Goal: Information Seeking & Learning: Check status

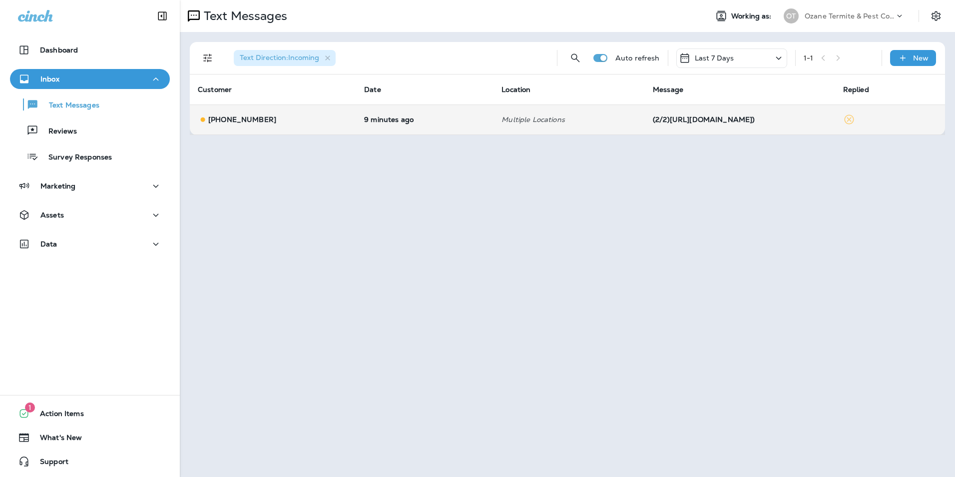
click at [653, 122] on div "(2/2)[URL][DOMAIN_NAME])" at bounding box center [740, 119] width 174 height 8
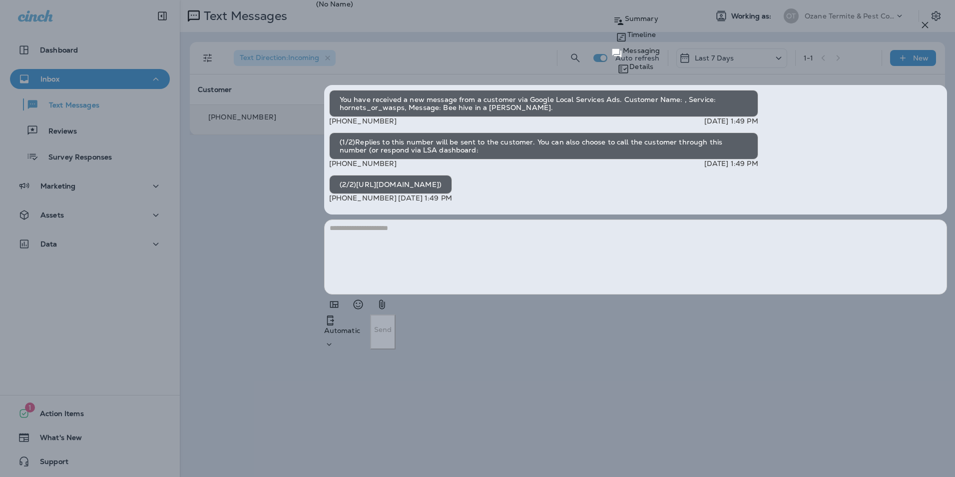
click at [452, 194] on div "(2/2)[URL][DOMAIN_NAME])" at bounding box center [390, 184] width 123 height 19
click at [334, 349] on icon at bounding box center [329, 344] width 10 height 10
click at [867, 422] on p "Ozane Termite & Pest Control" at bounding box center [822, 426] width 102 height 8
click at [16, 28] on icon "close" at bounding box center [10, 22] width 12 height 12
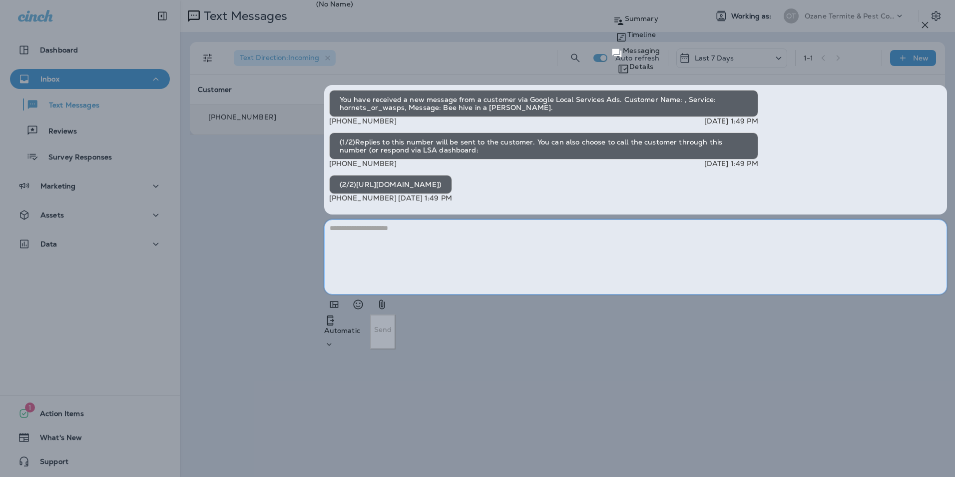
click at [666, 294] on textarea at bounding box center [635, 256] width 623 height 75
click at [360, 334] on p "Automatic" at bounding box center [342, 330] width 36 height 8
click at [745, 349] on div "Automatic Send" at bounding box center [635, 321] width 623 height 55
click at [452, 194] on div "(2/2)[URL][DOMAIN_NAME])" at bounding box center [390, 184] width 123 height 19
click at [661, 159] on div "(1/2)Replies to this number will be sent to the customer. You can also choose t…" at bounding box center [543, 145] width 429 height 27
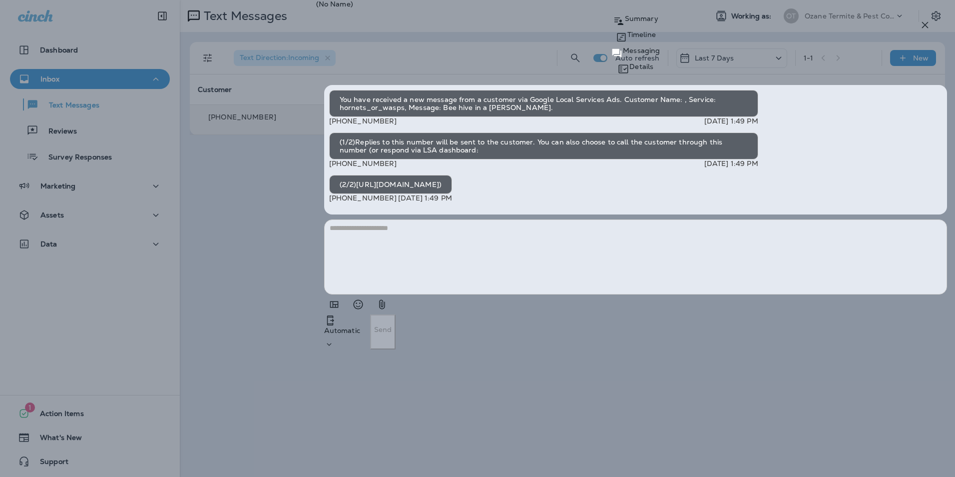
click at [452, 194] on div "(2/2)[URL][DOMAIN_NAME])" at bounding box center [390, 184] width 123 height 19
click at [760, 294] on textarea at bounding box center [635, 256] width 623 height 75
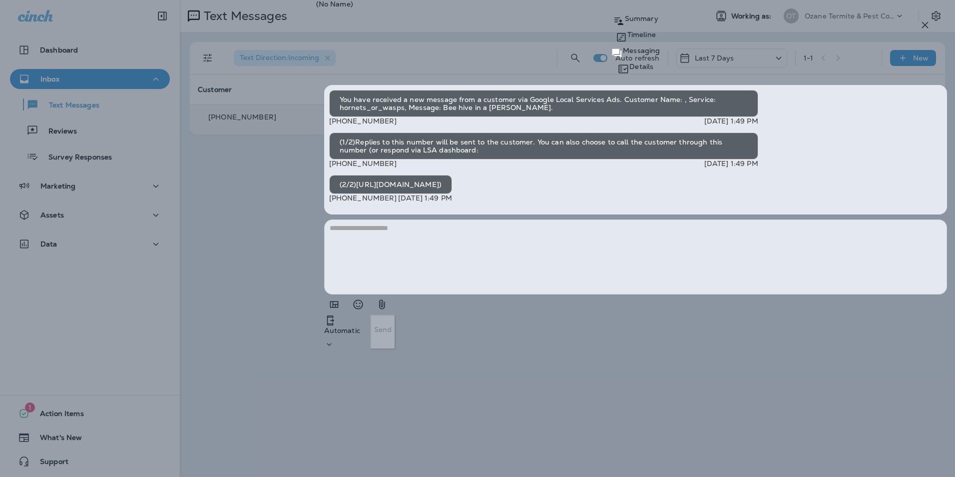
click at [360, 334] on p "Automatic" at bounding box center [342, 330] width 36 height 8
click at [853, 422] on div "Ozane Termite & Pest Control" at bounding box center [822, 426] width 102 height 8
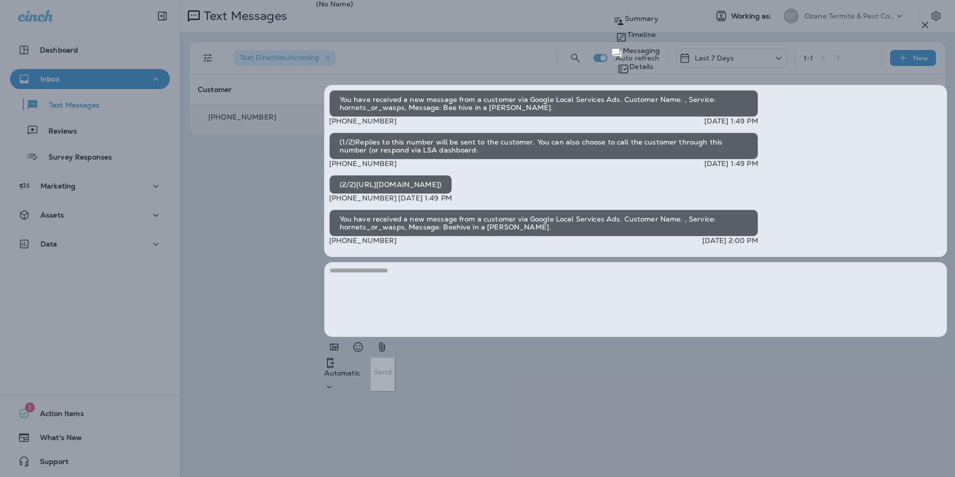
click at [16, 28] on icon "close" at bounding box center [10, 22] width 12 height 12
click at [742, 337] on textarea at bounding box center [635, 299] width 623 height 75
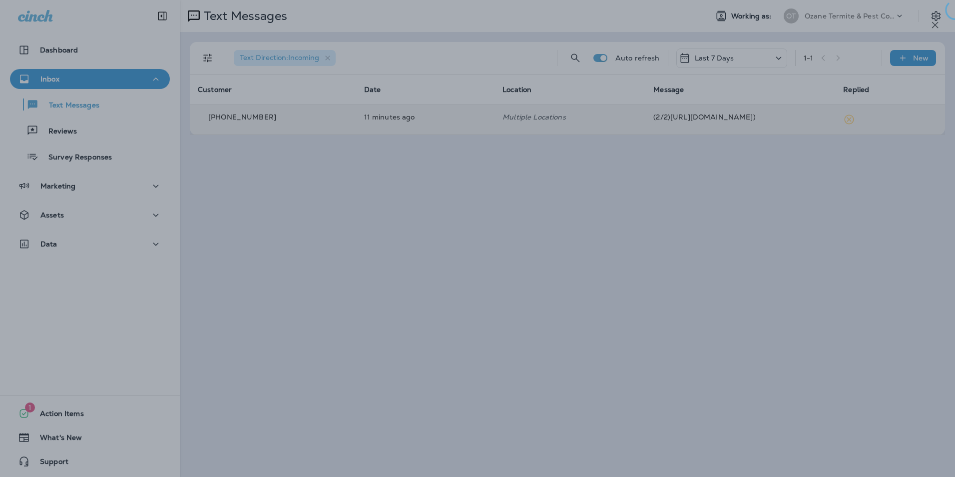
click at [517, 294] on div at bounding box center [487, 238] width 955 height 477
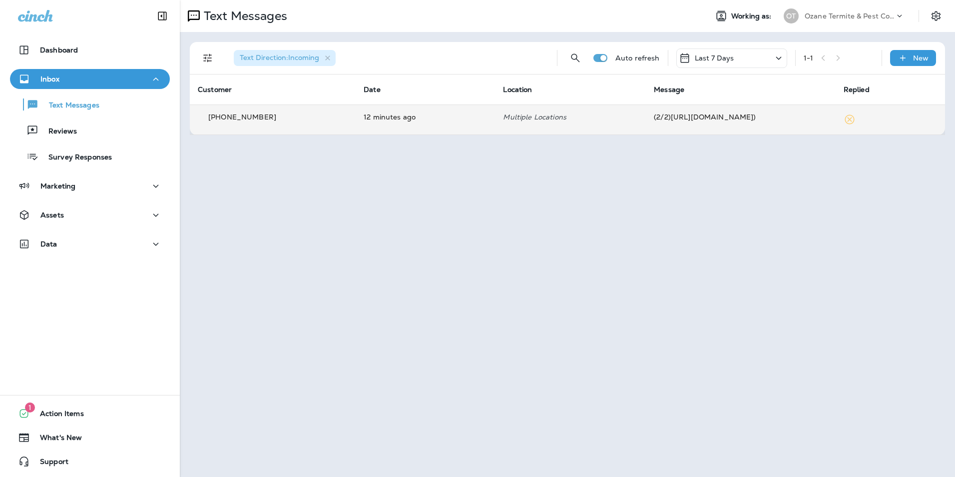
click at [495, 117] on td "Multiple Locations" at bounding box center [570, 119] width 151 height 30
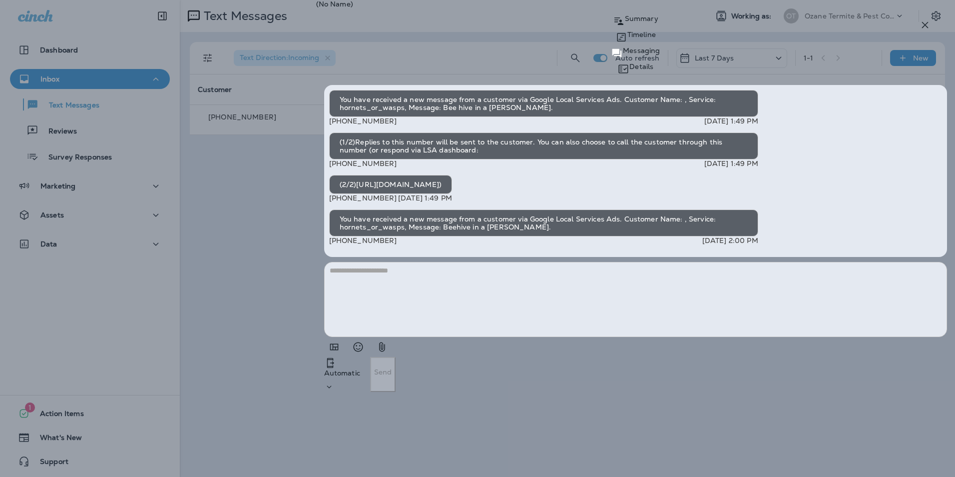
click at [653, 62] on p "Details" at bounding box center [641, 66] width 24 height 8
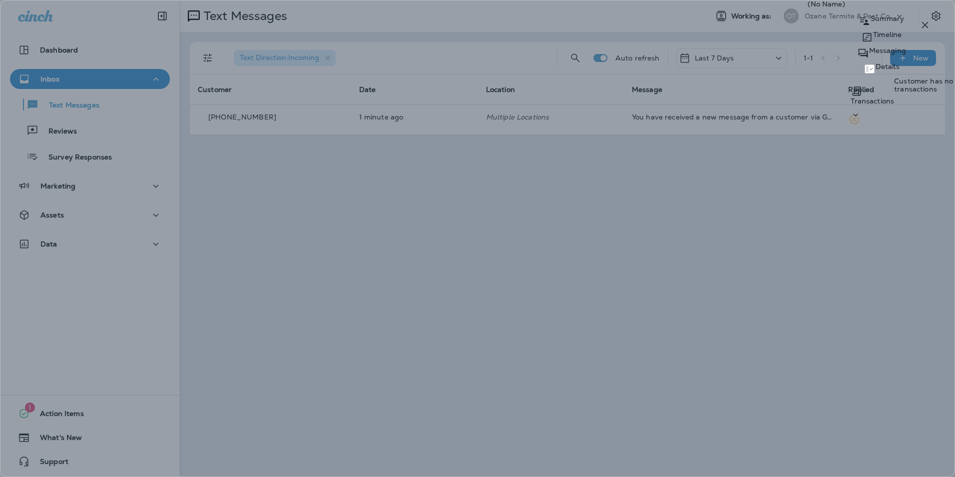
click at [851, 97] on div "Transactions" at bounding box center [872, 101] width 43 height 8
click at [869, 54] on p "Messaging" at bounding box center [887, 50] width 37 height 8
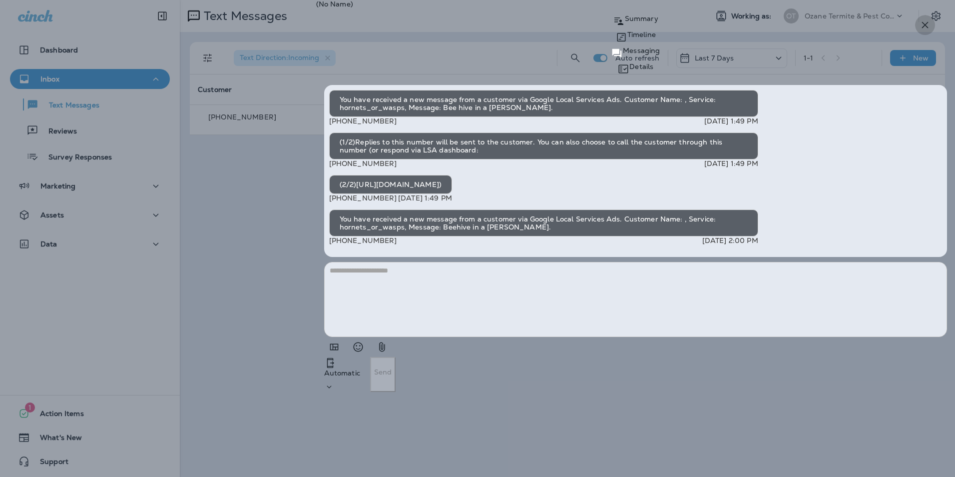
click at [925, 25] on icon "button" at bounding box center [925, 25] width 6 height 6
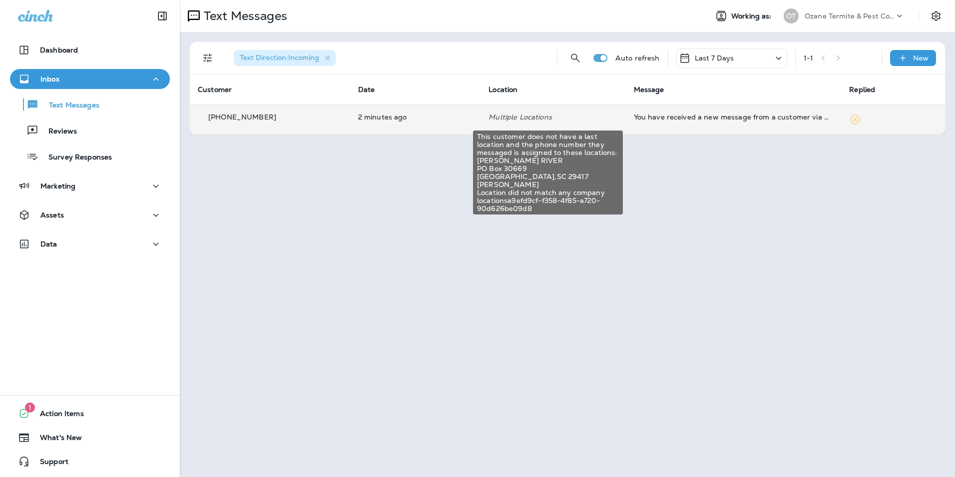
click at [489, 121] on p "Multiple Locations" at bounding box center [553, 117] width 129 height 8
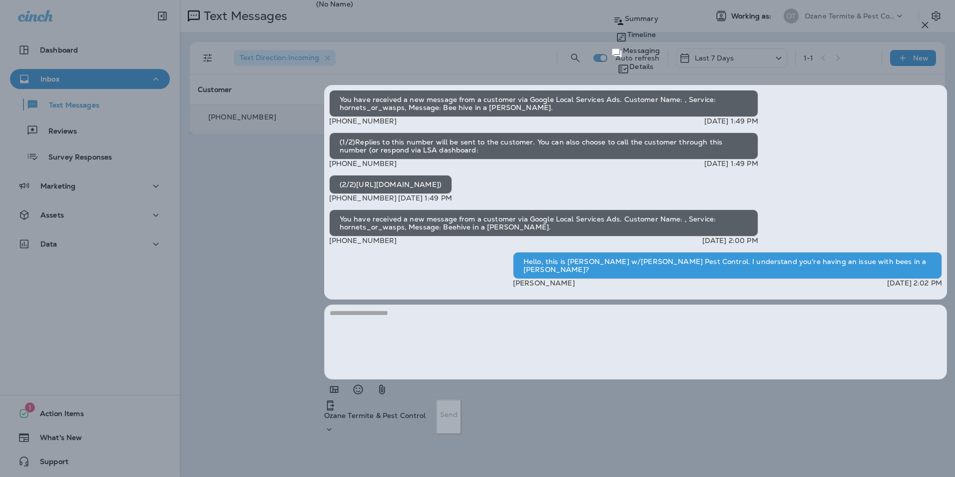
click at [924, 22] on icon "button" at bounding box center [925, 25] width 12 height 12
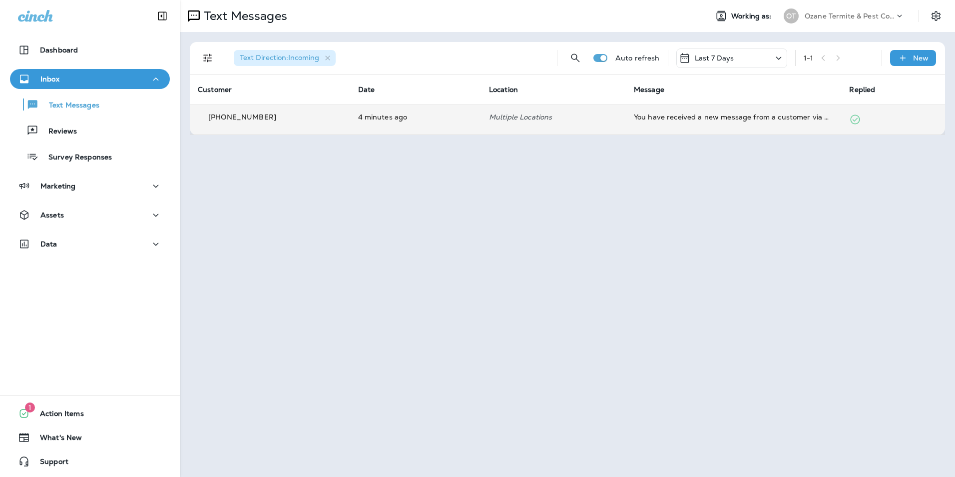
click at [330, 116] on div "[PHONE_NUMBER]" at bounding box center [270, 119] width 144 height 15
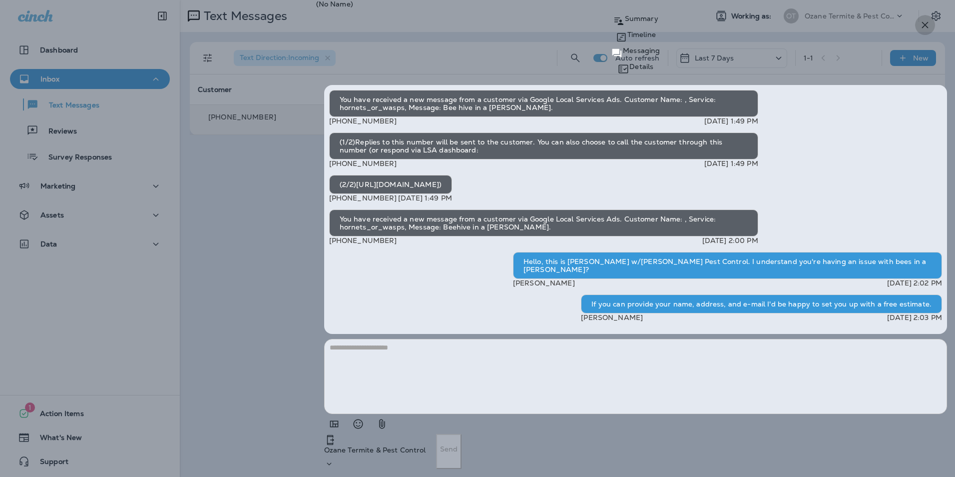
click at [928, 23] on icon "button" at bounding box center [925, 25] width 12 height 12
